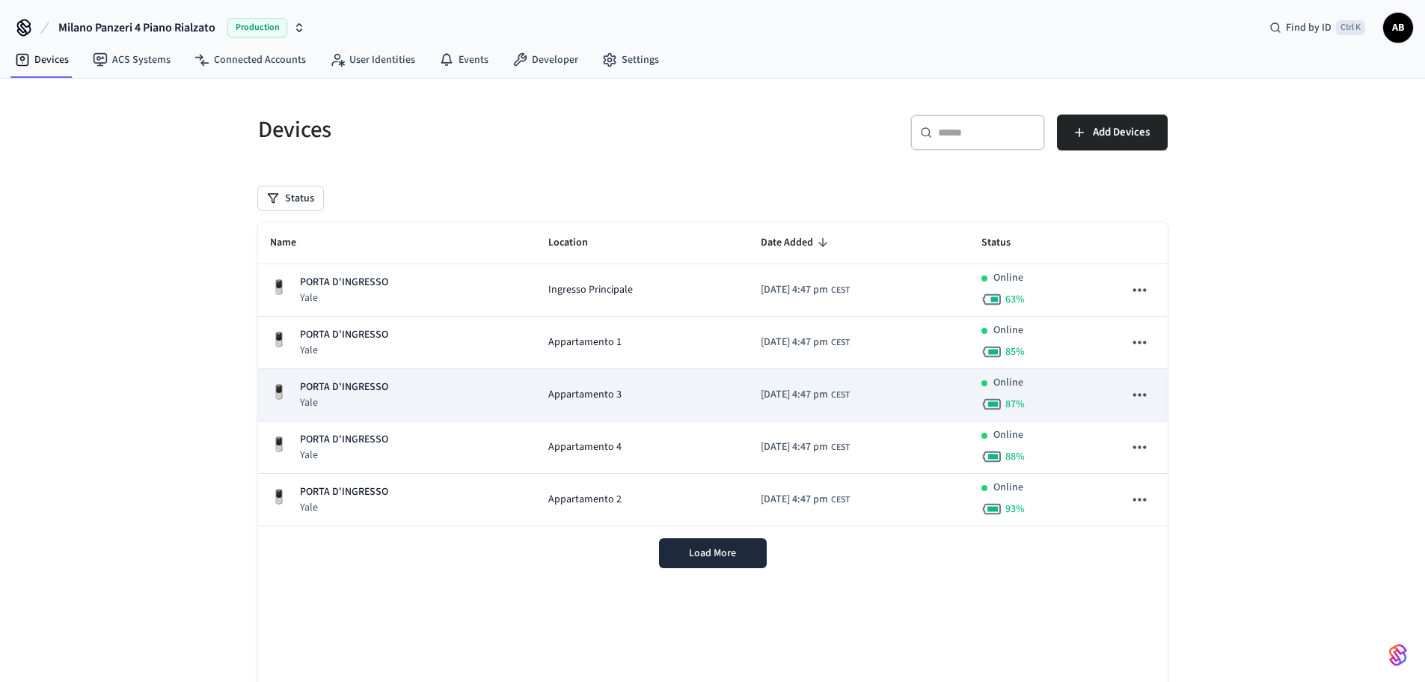
click at [453, 405] on div "PORTA D'INGRESSO Yale" at bounding box center [397, 394] width 254 height 31
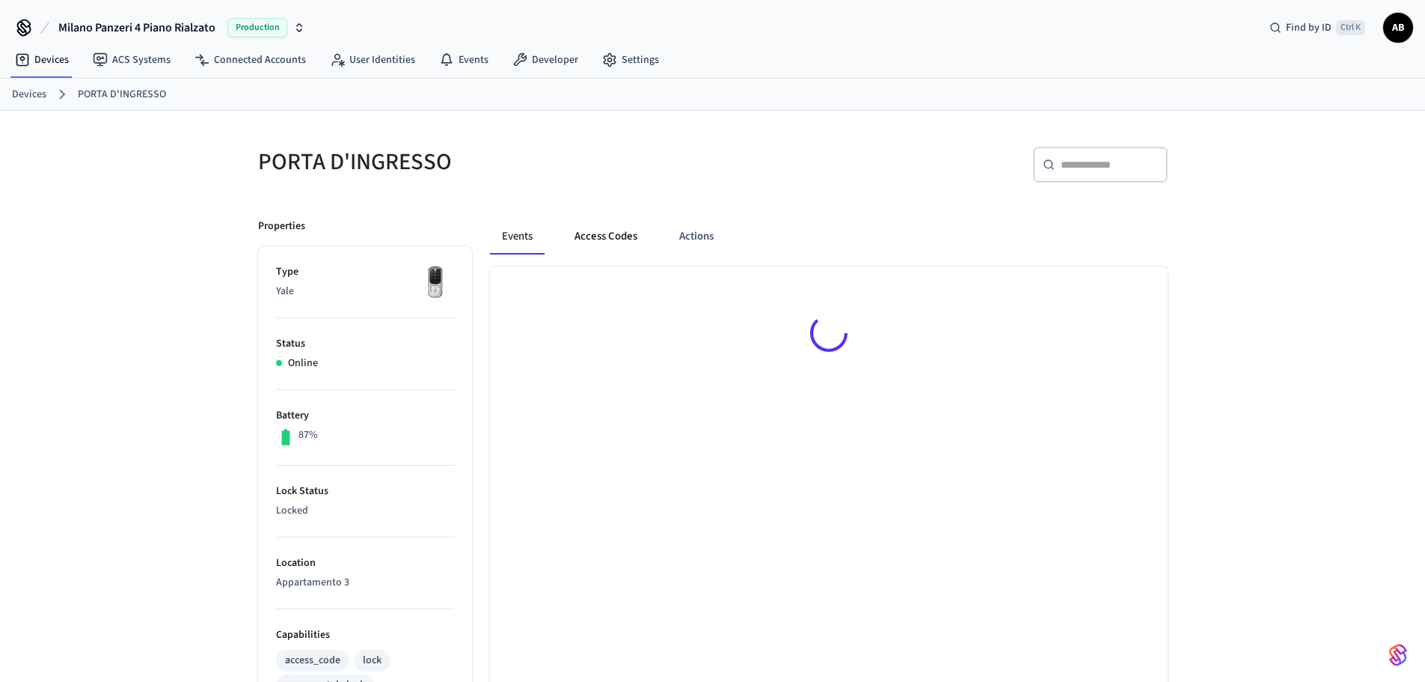
click at [604, 239] on button "Access Codes" at bounding box center [606, 236] width 87 height 36
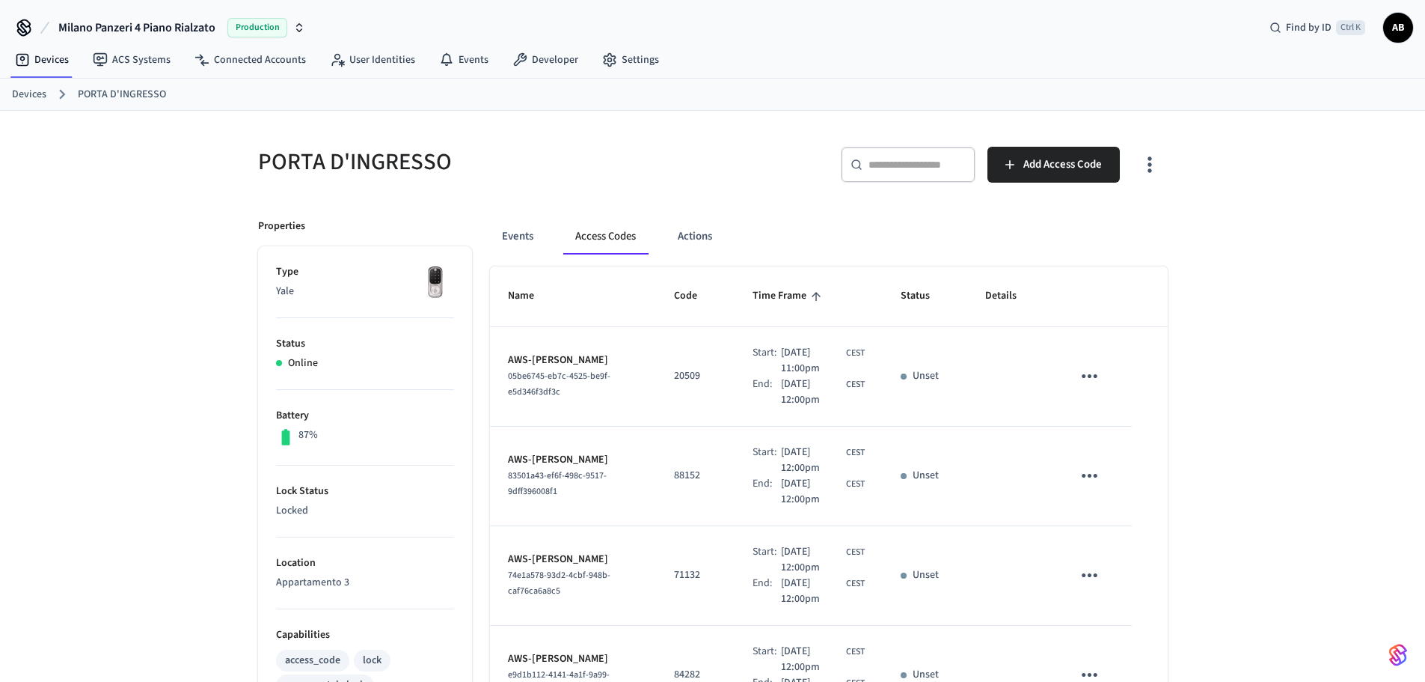
click at [26, 101] on link "Devices" at bounding box center [29, 95] width 34 height 16
